Goal: Information Seeking & Learning: Learn about a topic

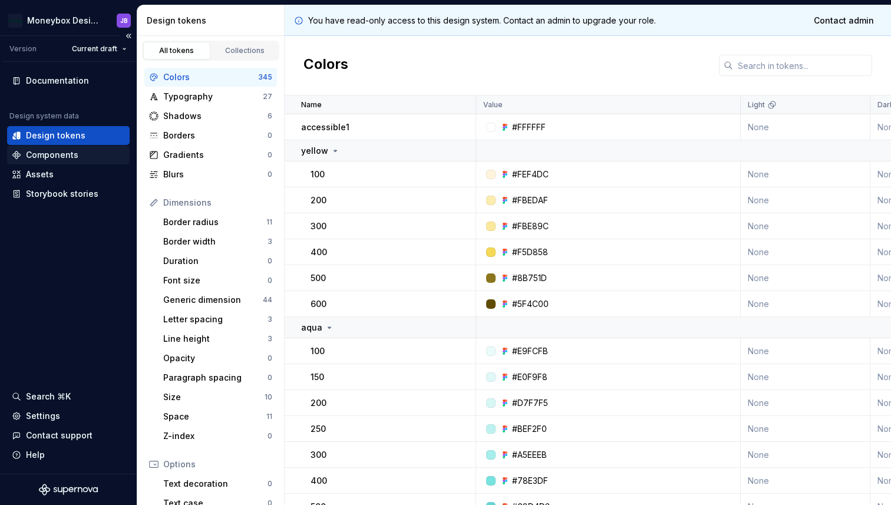
click at [57, 159] on div "Components" at bounding box center [52, 155] width 52 height 12
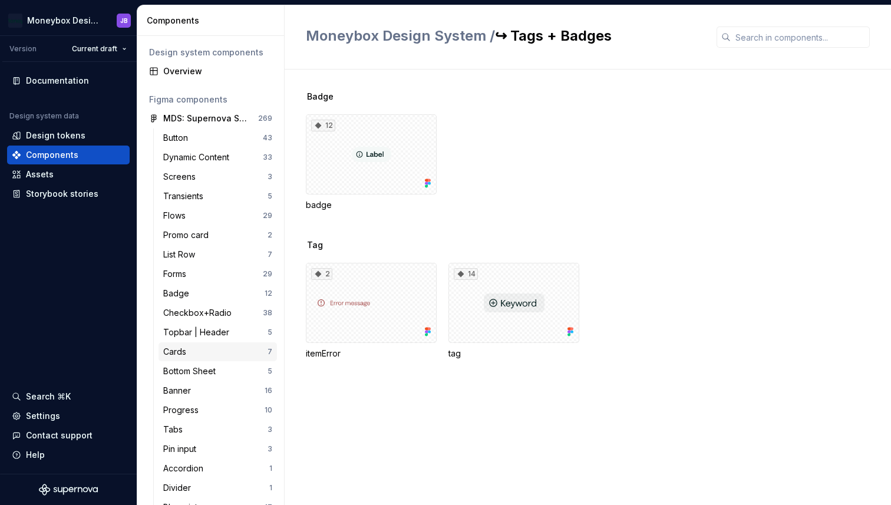
click at [193, 352] on div "Cards" at bounding box center [215, 352] width 104 height 12
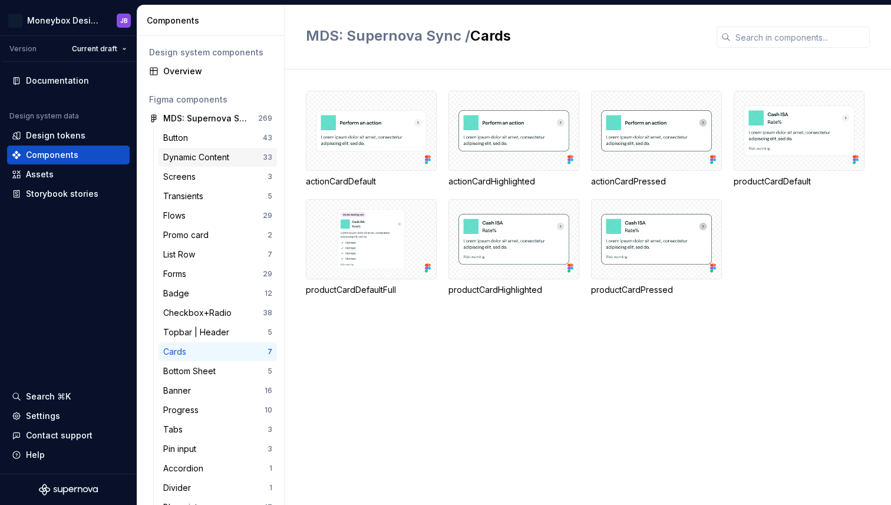
click at [238, 160] on div "Dynamic Content" at bounding box center [213, 157] width 100 height 12
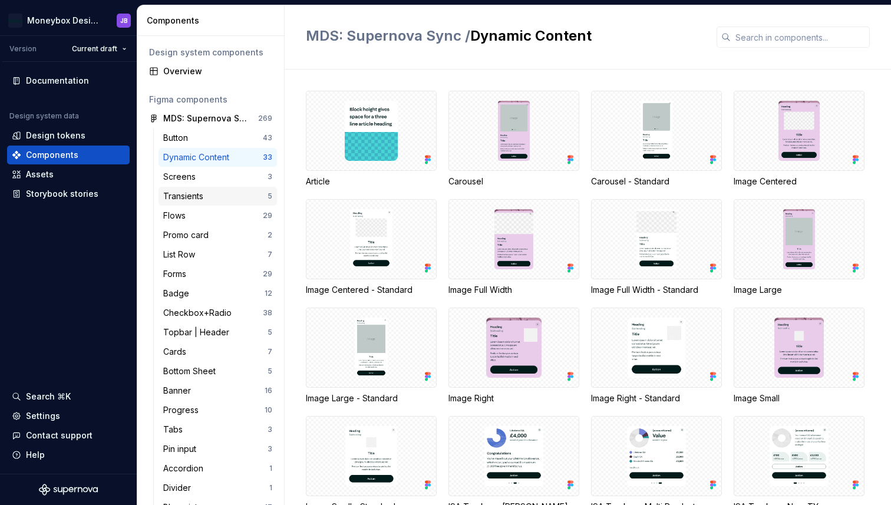
click at [244, 197] on div "Transients" at bounding box center [215, 196] width 104 height 12
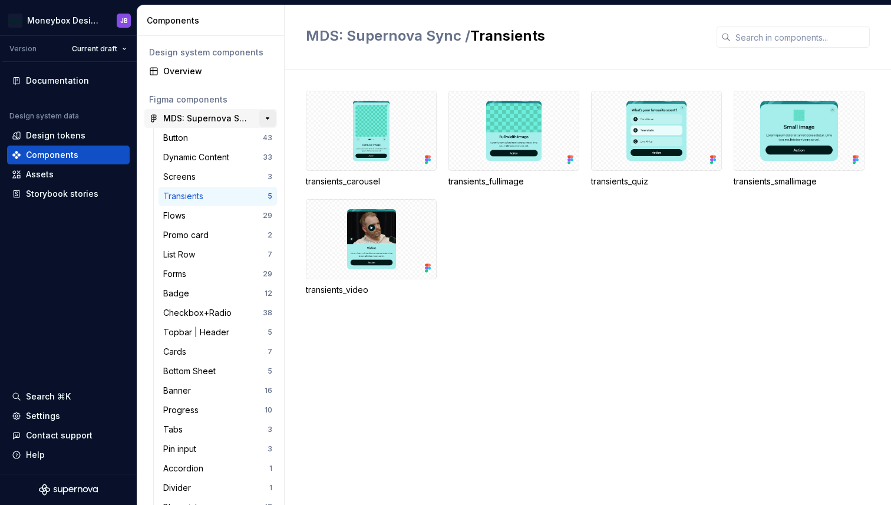
click at [268, 118] on button "button" at bounding box center [267, 118] width 16 height 16
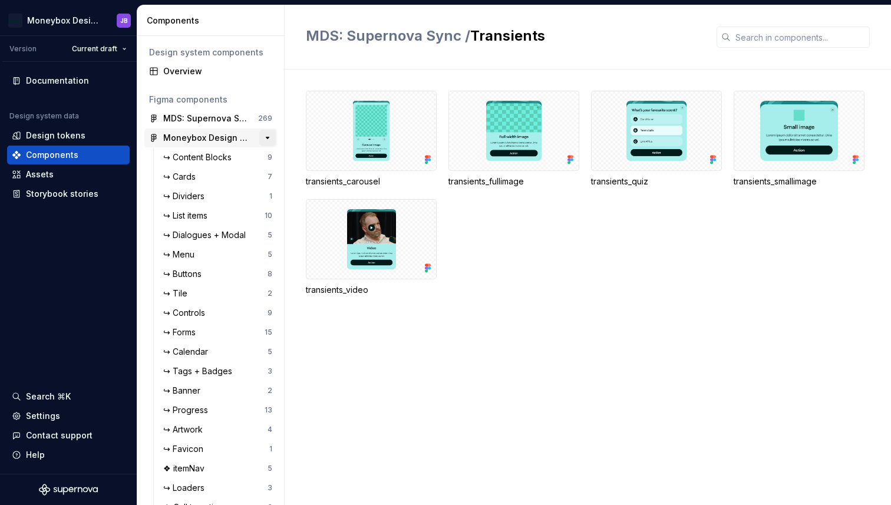
click at [267, 139] on button "button" at bounding box center [267, 138] width 16 height 16
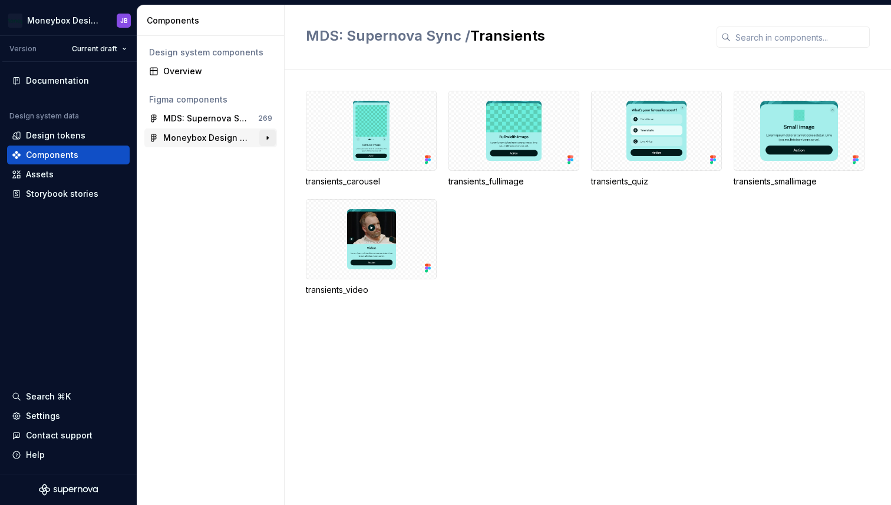
click at [267, 139] on button "button" at bounding box center [267, 138] width 16 height 16
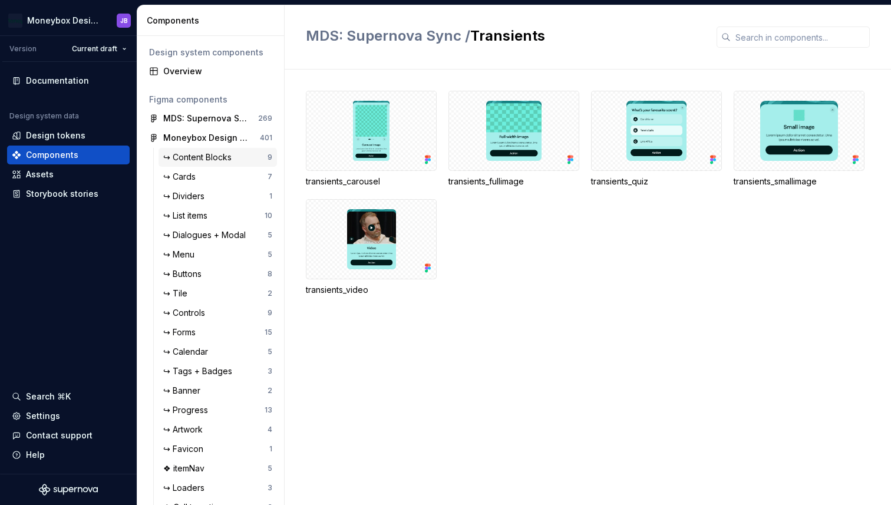
click at [232, 153] on div "↪ Content Blocks" at bounding box center [199, 157] width 73 height 12
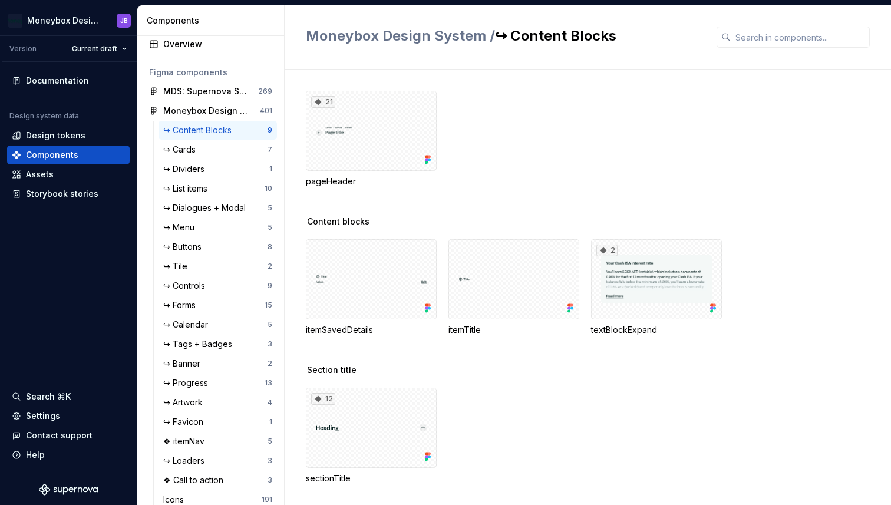
scroll to position [25, 0]
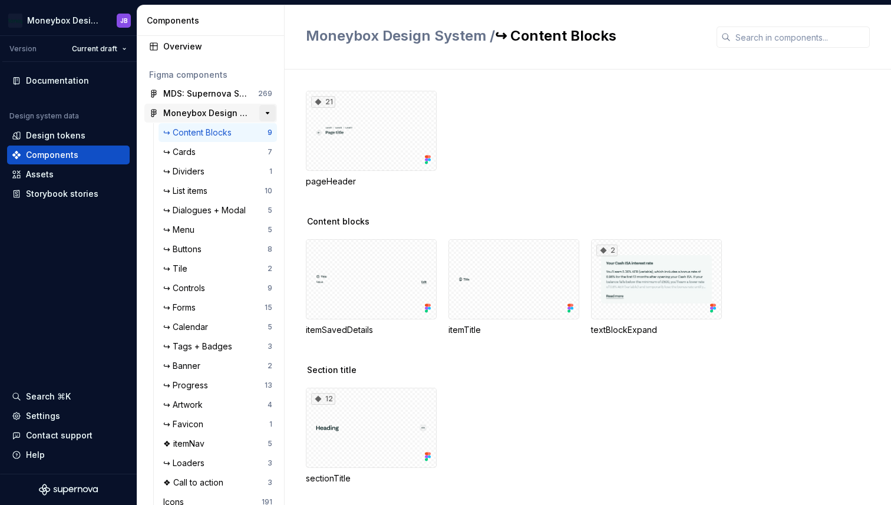
click at [269, 112] on button "button" at bounding box center [267, 113] width 16 height 16
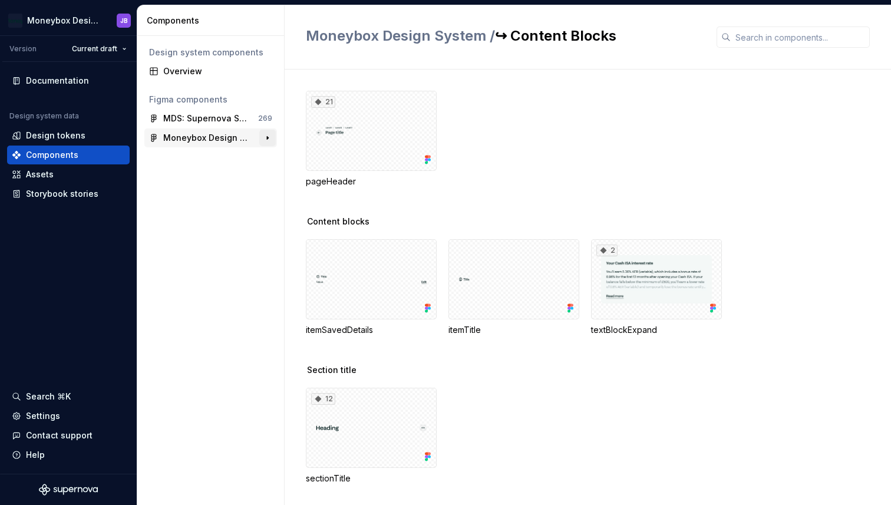
scroll to position [0, 0]
click at [229, 118] on div "MDS: Supernova Sync" at bounding box center [207, 119] width 88 height 12
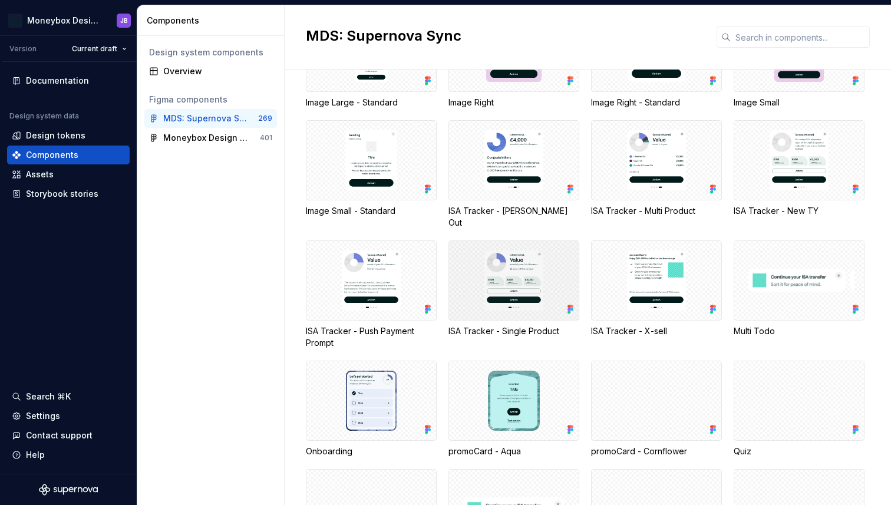
scroll to position [1691, 0]
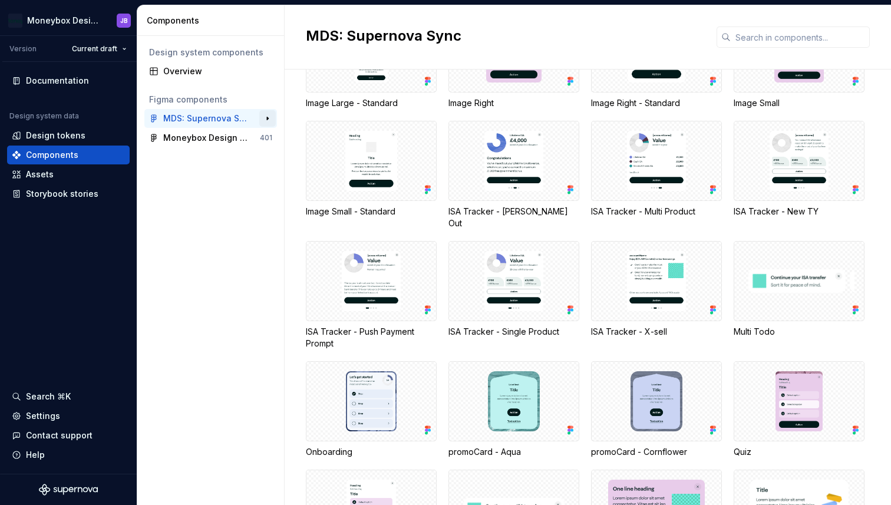
click at [269, 121] on button "button" at bounding box center [267, 118] width 16 height 16
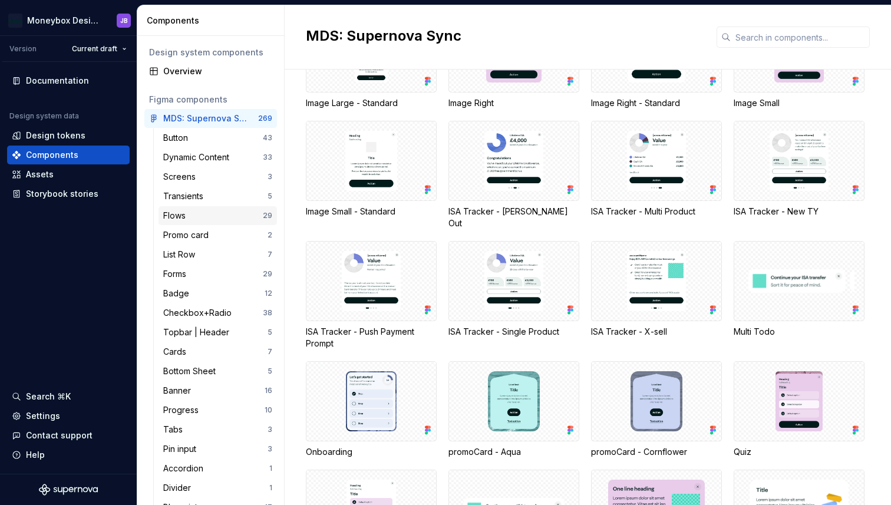
click at [225, 210] on div "Flows" at bounding box center [213, 216] width 100 height 12
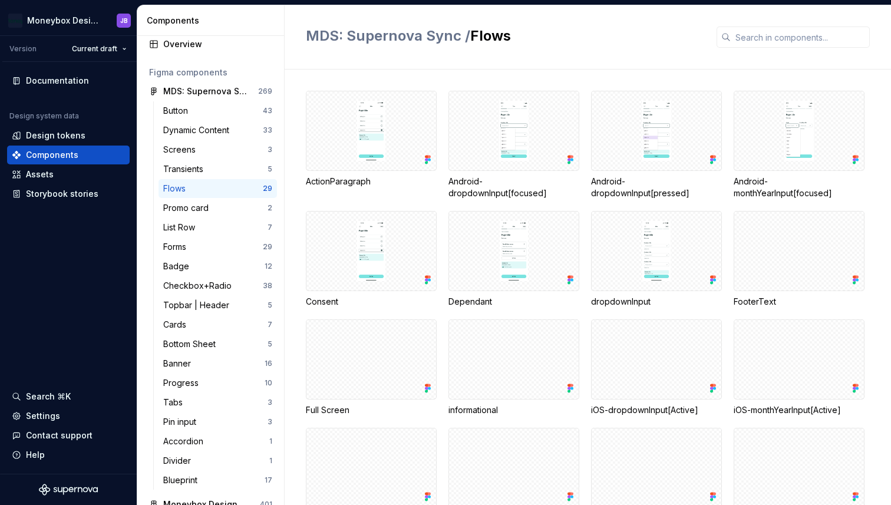
scroll to position [43, 0]
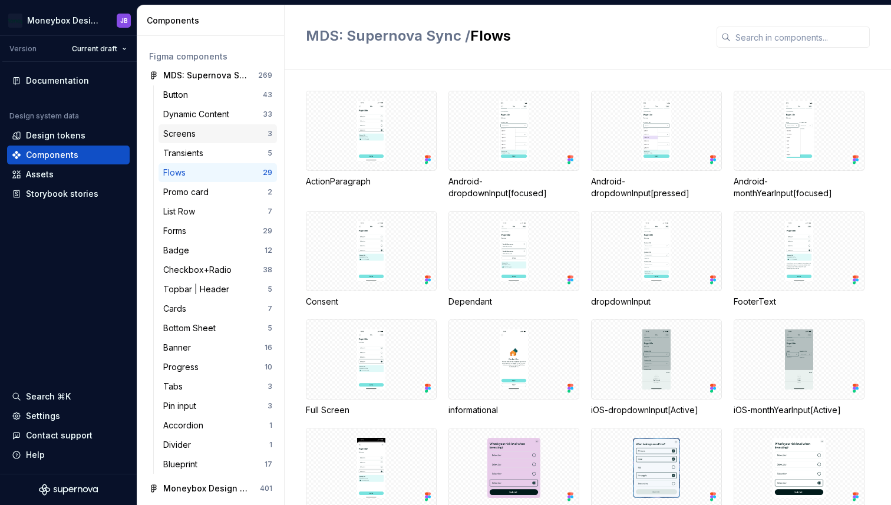
click at [222, 131] on div "Screens" at bounding box center [215, 134] width 104 height 12
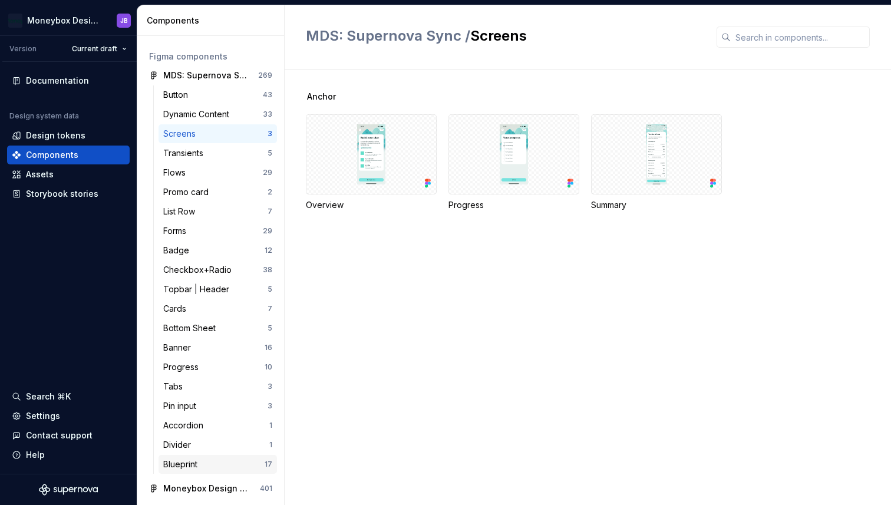
click at [227, 458] on div "Blueprint" at bounding box center [213, 464] width 101 height 12
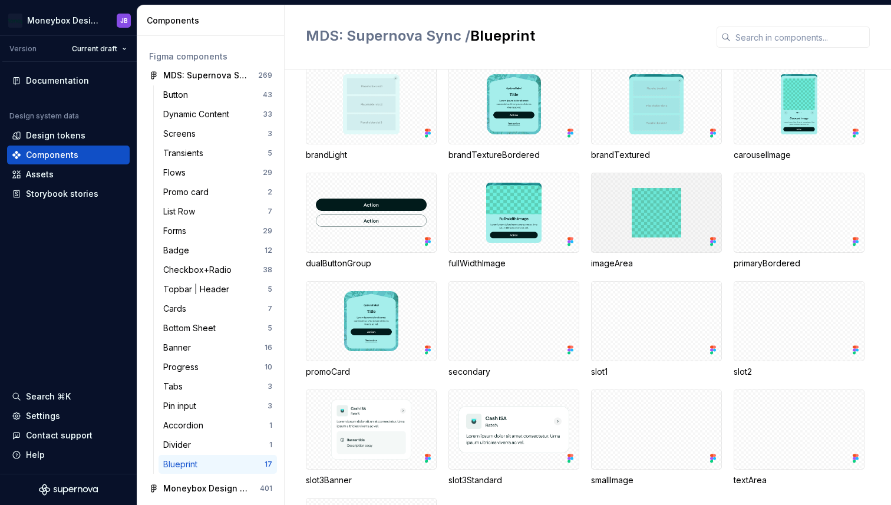
scroll to position [44, 0]
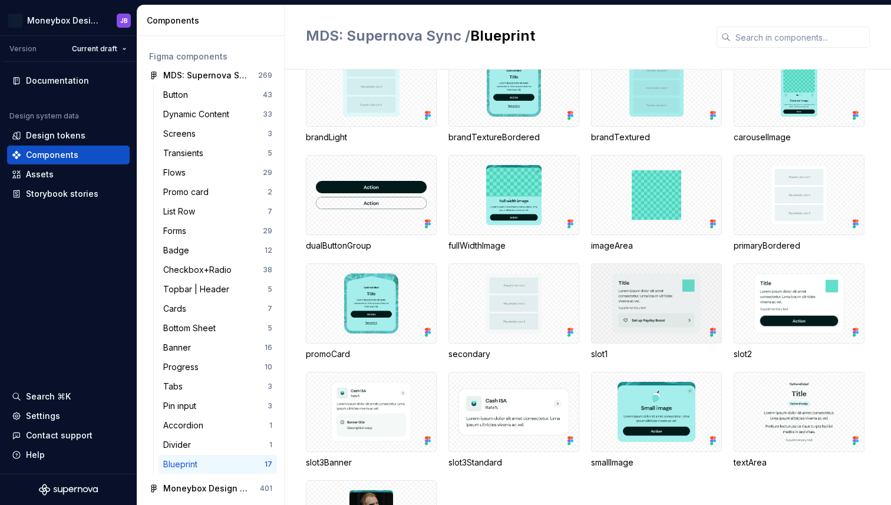
click at [636, 295] on div at bounding box center [656, 303] width 131 height 80
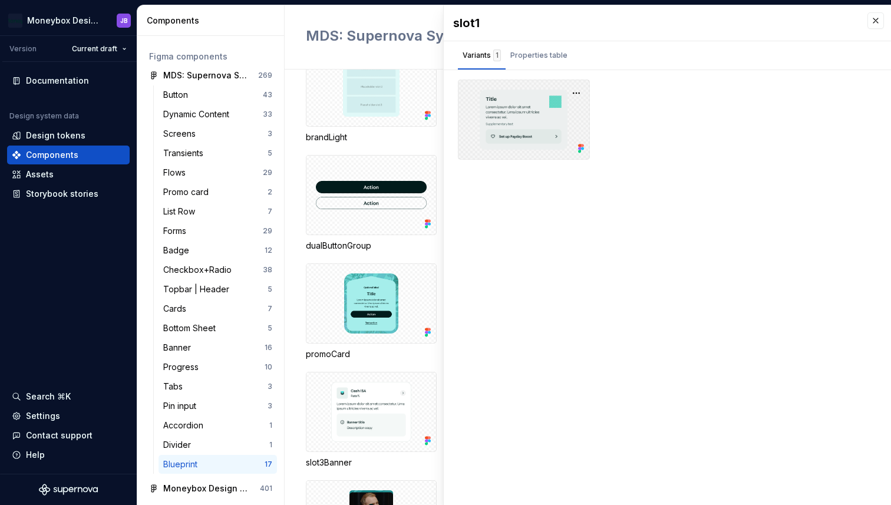
click at [537, 105] on div at bounding box center [524, 120] width 132 height 80
click at [540, 62] on div "Properties table" at bounding box center [539, 55] width 67 height 19
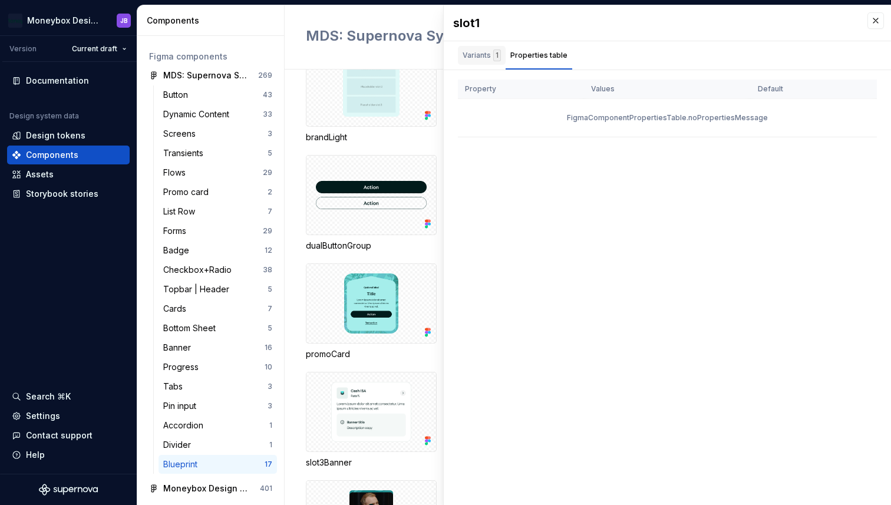
click at [478, 56] on div "Variants 1" at bounding box center [482, 55] width 38 height 12
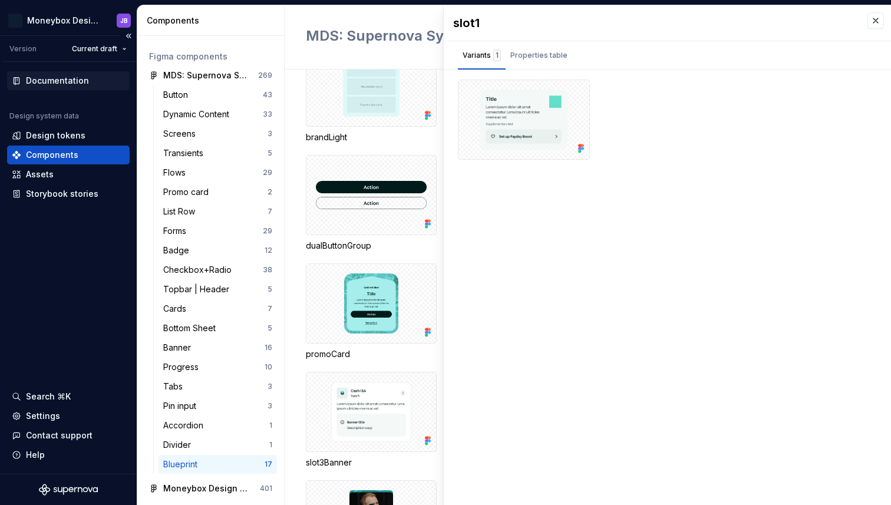
click at [77, 80] on div "Documentation" at bounding box center [57, 81] width 63 height 12
